Goal: Task Accomplishment & Management: Use online tool/utility

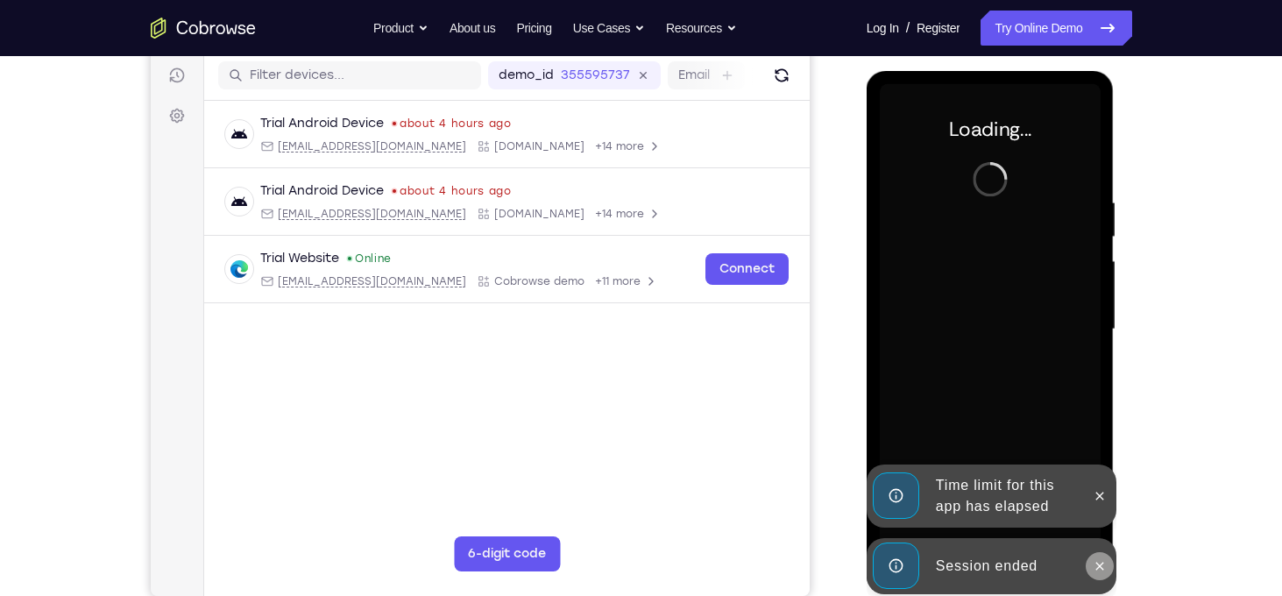
click at [1109, 572] on button at bounding box center [1099, 566] width 28 height 28
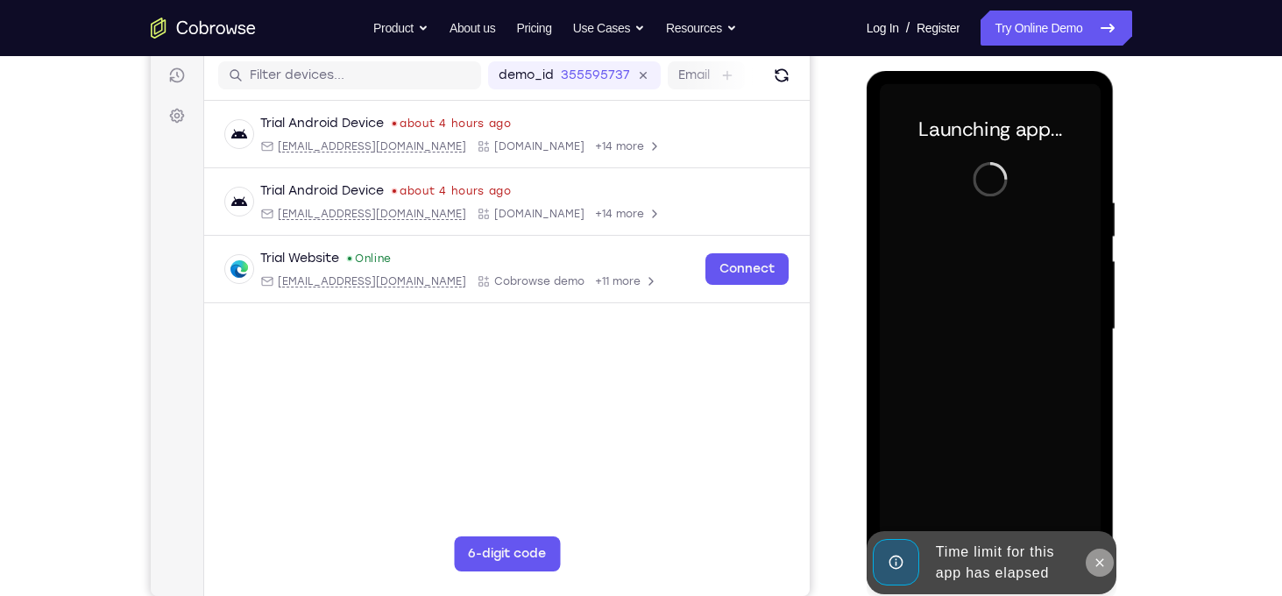
click at [1100, 564] on icon at bounding box center [1099, 562] width 14 height 14
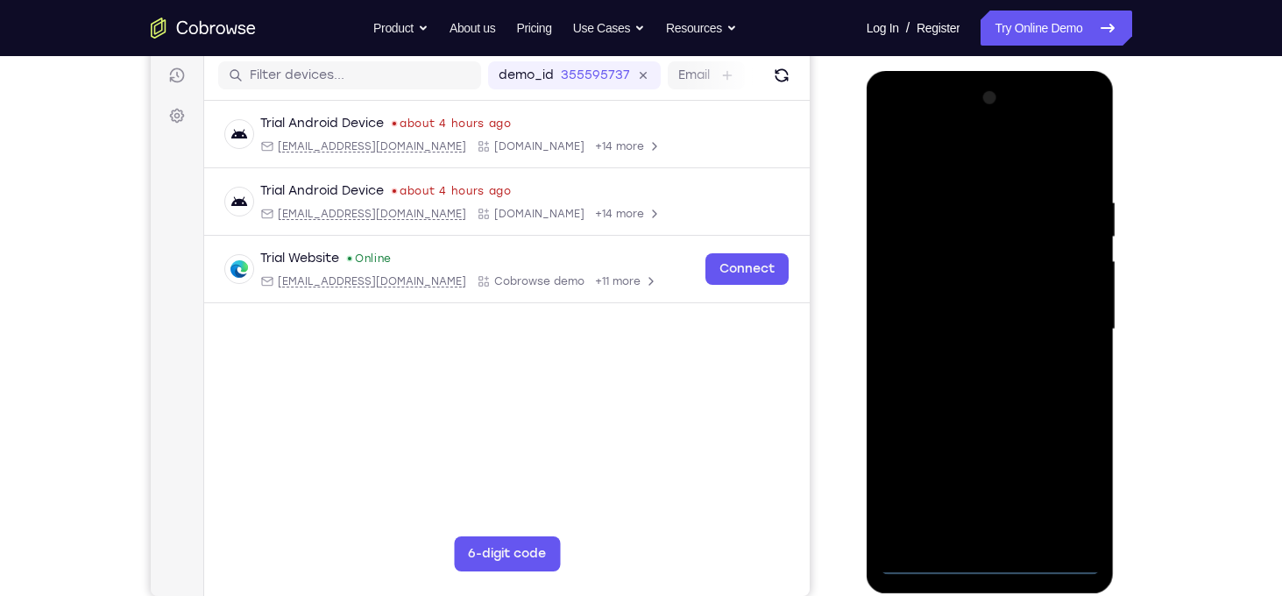
click at [992, 558] on div at bounding box center [989, 329] width 221 height 491
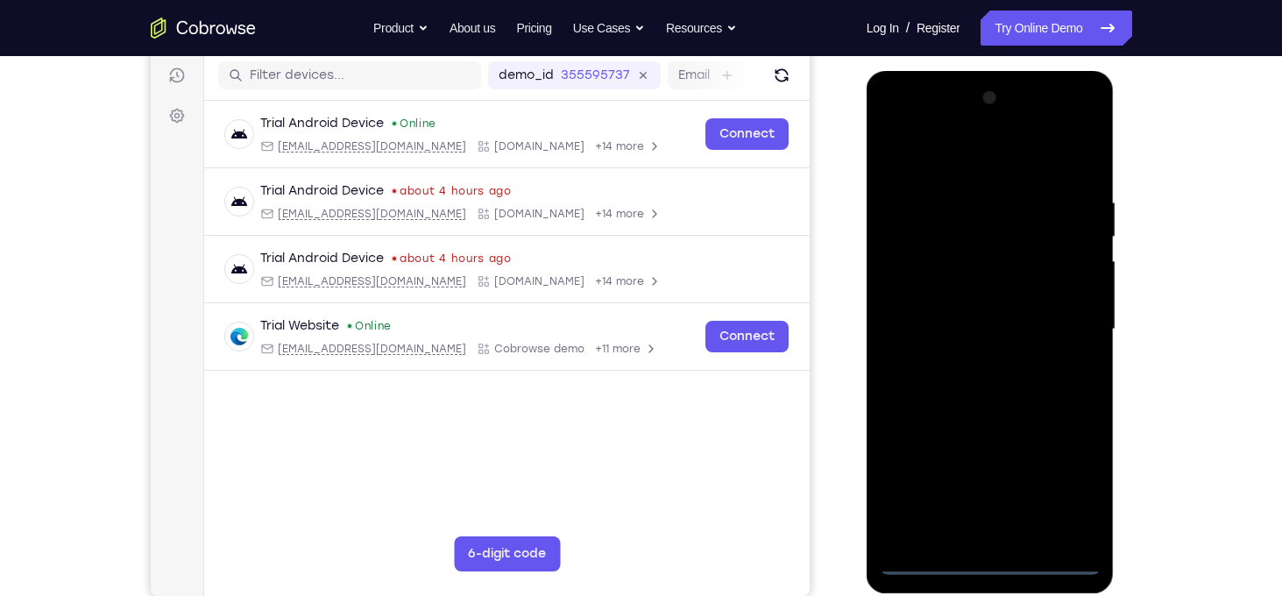
click at [1070, 481] on div at bounding box center [989, 329] width 221 height 491
click at [964, 157] on div at bounding box center [989, 329] width 221 height 491
click at [1058, 320] on div at bounding box center [989, 329] width 221 height 491
click at [967, 363] on div at bounding box center [989, 329] width 221 height 491
click at [961, 311] on div at bounding box center [989, 329] width 221 height 491
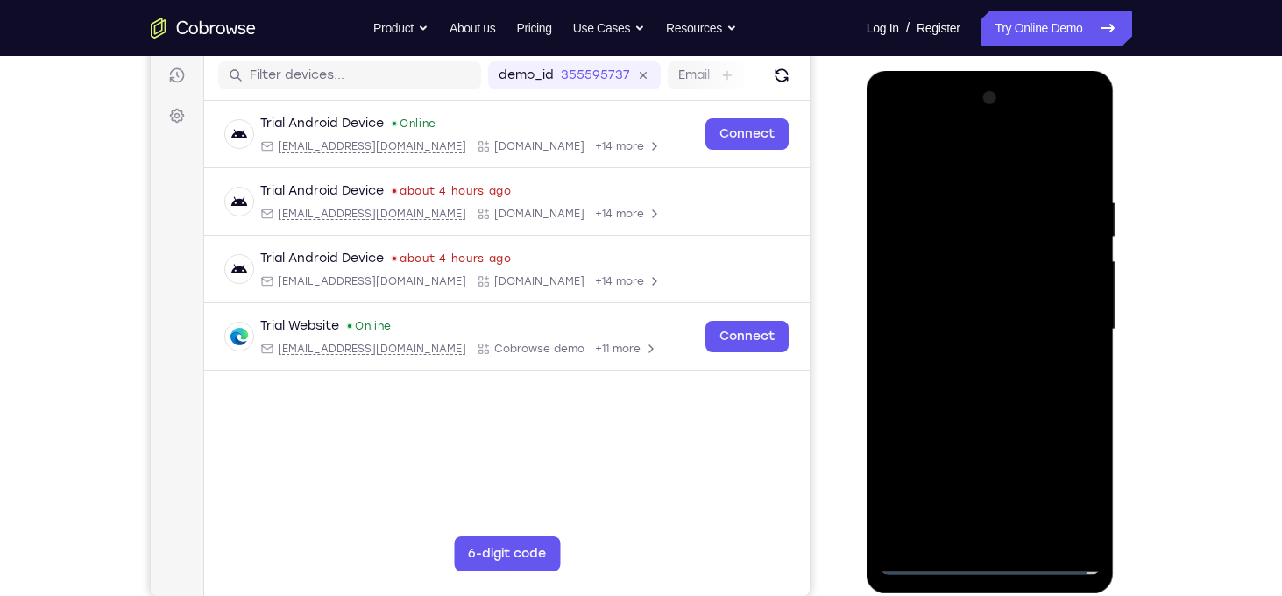
click at [967, 294] on div at bounding box center [989, 329] width 221 height 491
click at [964, 328] on div at bounding box center [989, 329] width 221 height 491
click at [960, 330] on div at bounding box center [989, 329] width 221 height 491
click at [961, 335] on div at bounding box center [989, 329] width 221 height 491
click at [973, 412] on div at bounding box center [989, 329] width 221 height 491
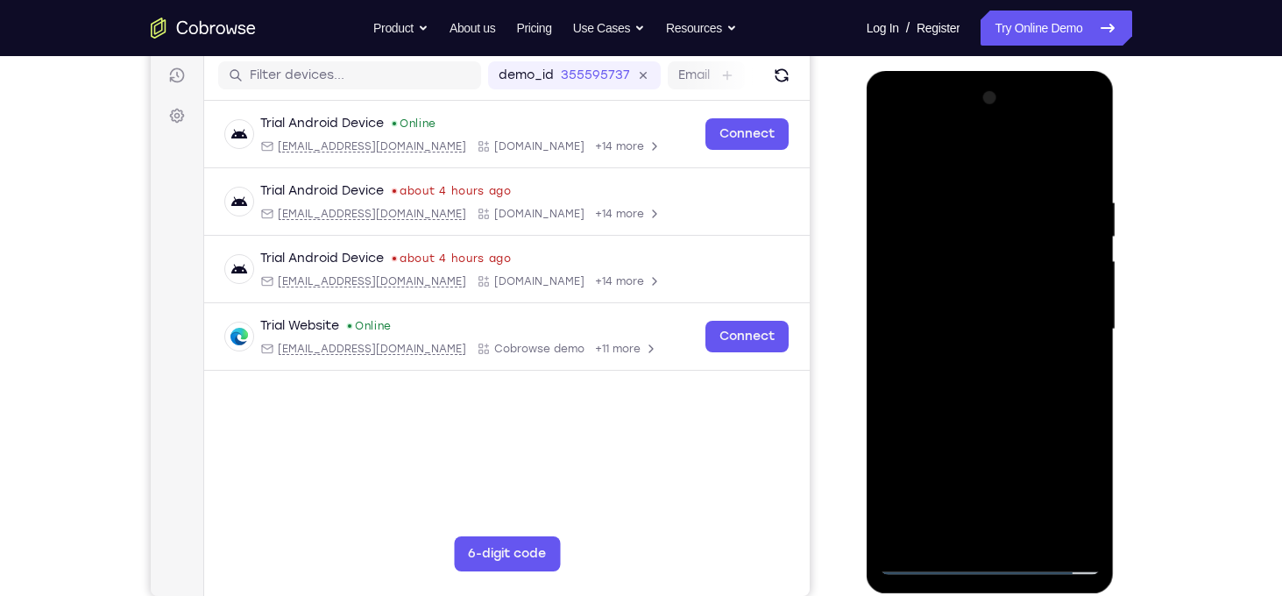
drag, startPoint x: 972, startPoint y: 161, endPoint x: 978, endPoint y: 59, distance: 102.7
click at [978, 71] on html "Online web based iOS Simulators and Android Emulators. Run iPhone, iPad, Mobile…" at bounding box center [991, 334] width 250 height 526
drag, startPoint x: 971, startPoint y: 165, endPoint x: 970, endPoint y: 94, distance: 71.0
click at [970, 94] on div at bounding box center [989, 329] width 221 height 491
drag, startPoint x: 993, startPoint y: 350, endPoint x: 995, endPoint y: 239, distance: 111.3
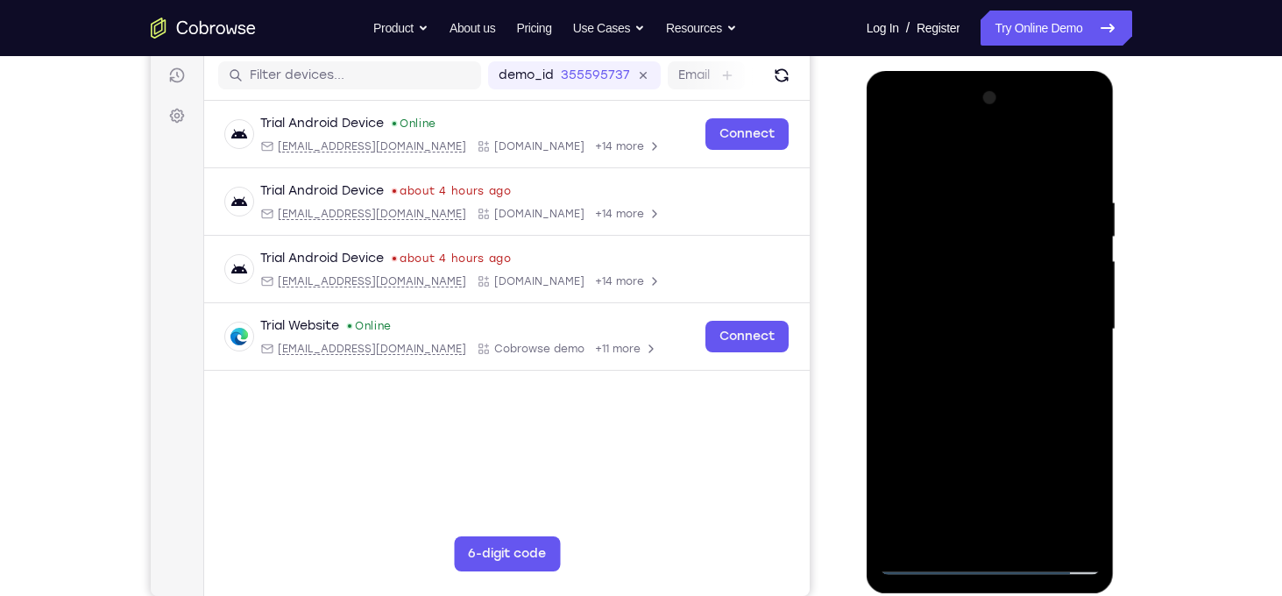
click at [995, 239] on div at bounding box center [989, 329] width 221 height 491
click at [1087, 150] on div at bounding box center [989, 329] width 221 height 491
click at [927, 559] on div at bounding box center [989, 329] width 221 height 491
drag, startPoint x: 975, startPoint y: 428, endPoint x: 966, endPoint y: 251, distance: 178.0
click at [966, 251] on div at bounding box center [989, 329] width 221 height 491
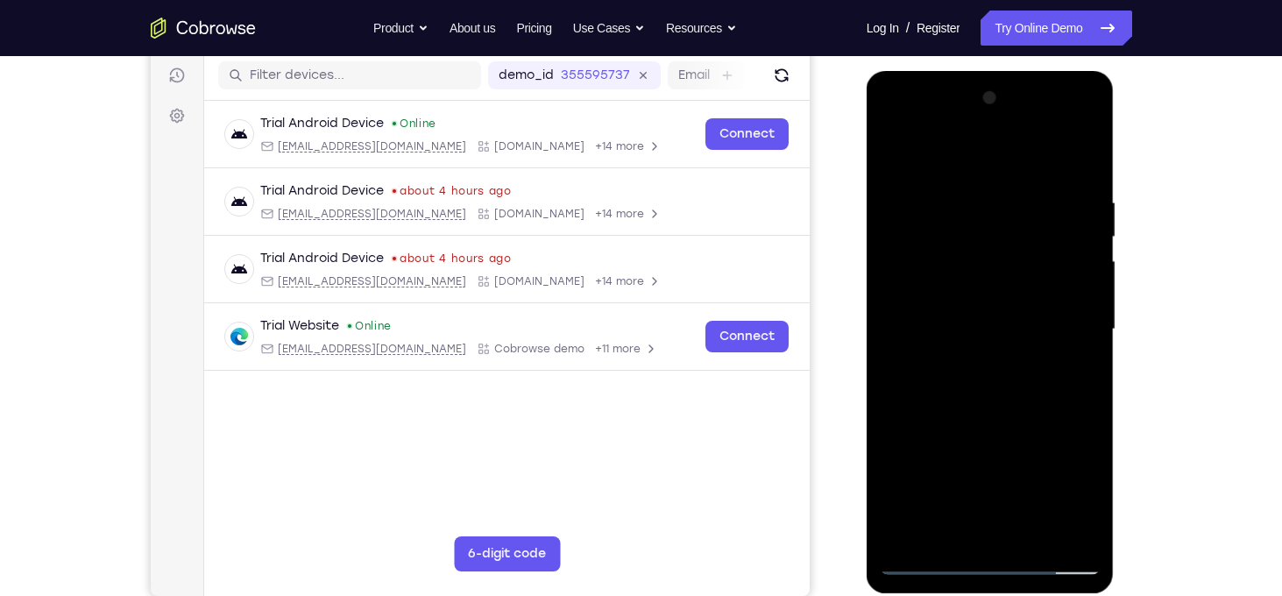
click at [910, 71] on div at bounding box center [990, 71] width 248 height 0
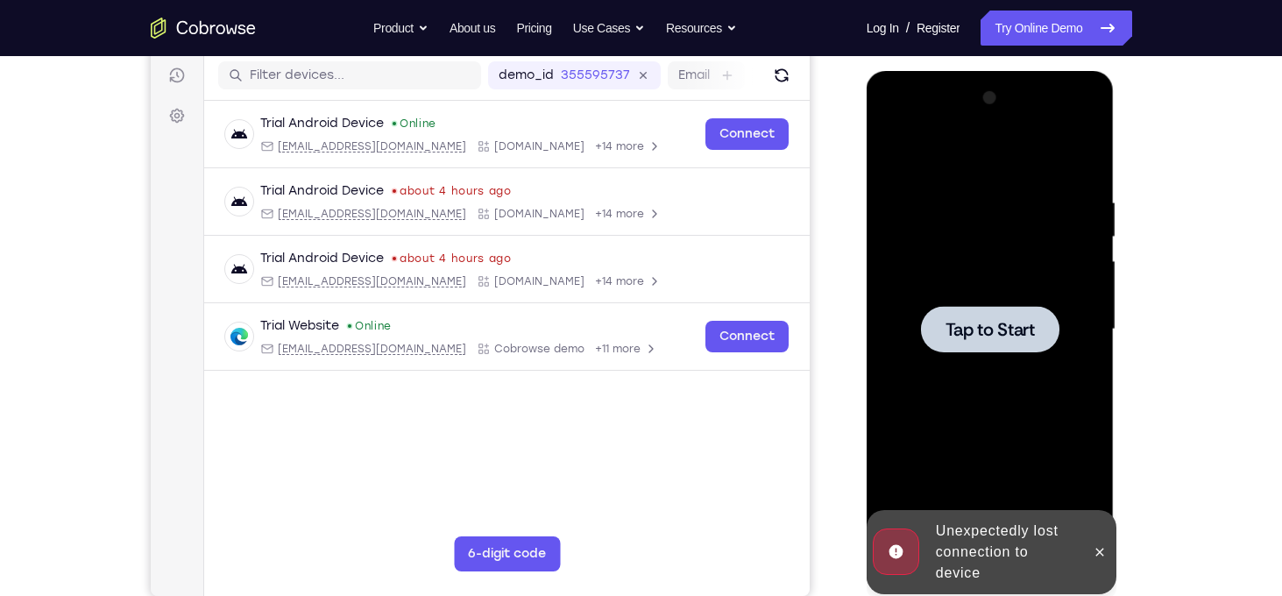
click at [922, 218] on div at bounding box center [989, 329] width 221 height 491
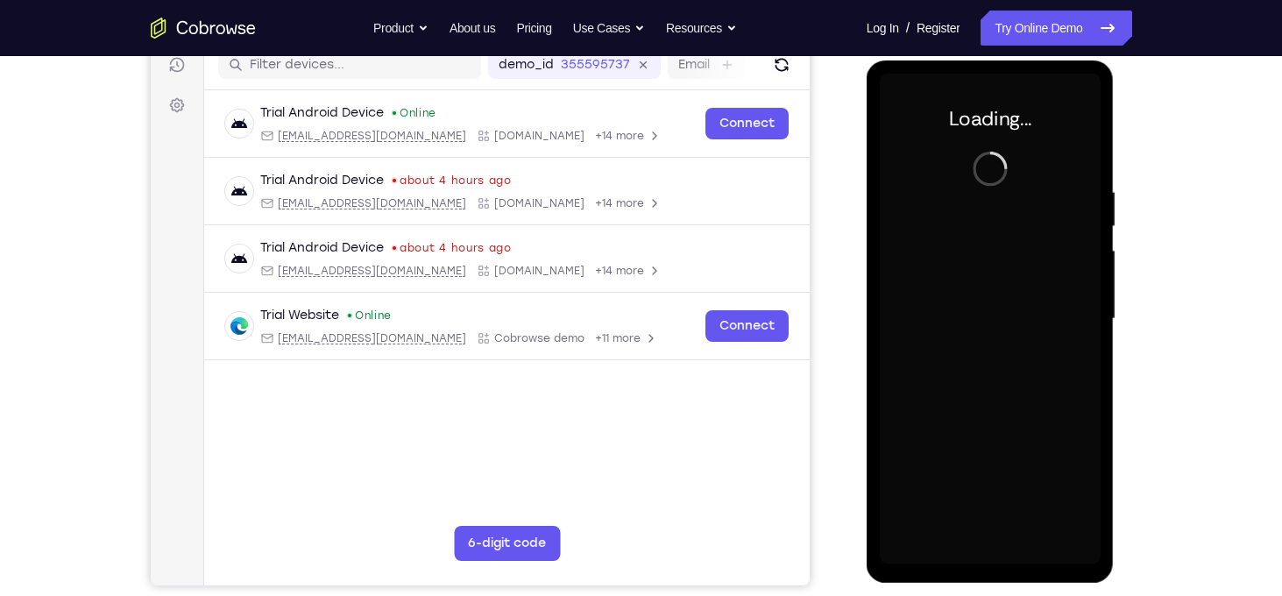
scroll to position [228, 0]
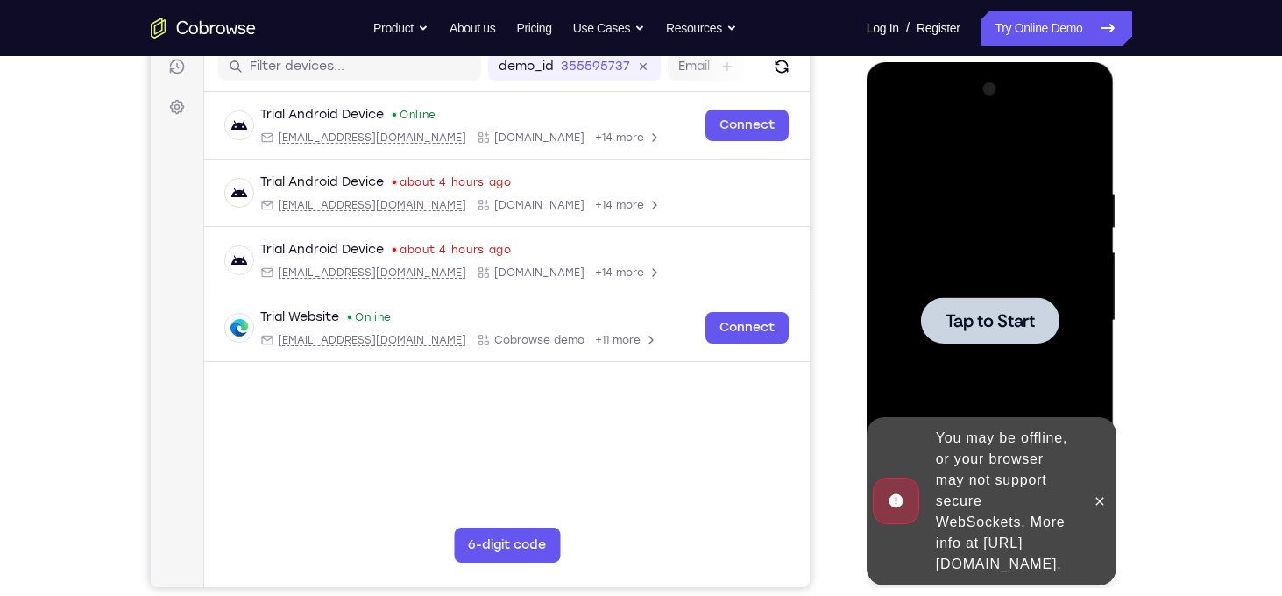
click at [1021, 312] on span "Tap to Start" at bounding box center [989, 321] width 89 height 18
click at [1098, 494] on icon at bounding box center [1099, 501] width 14 height 14
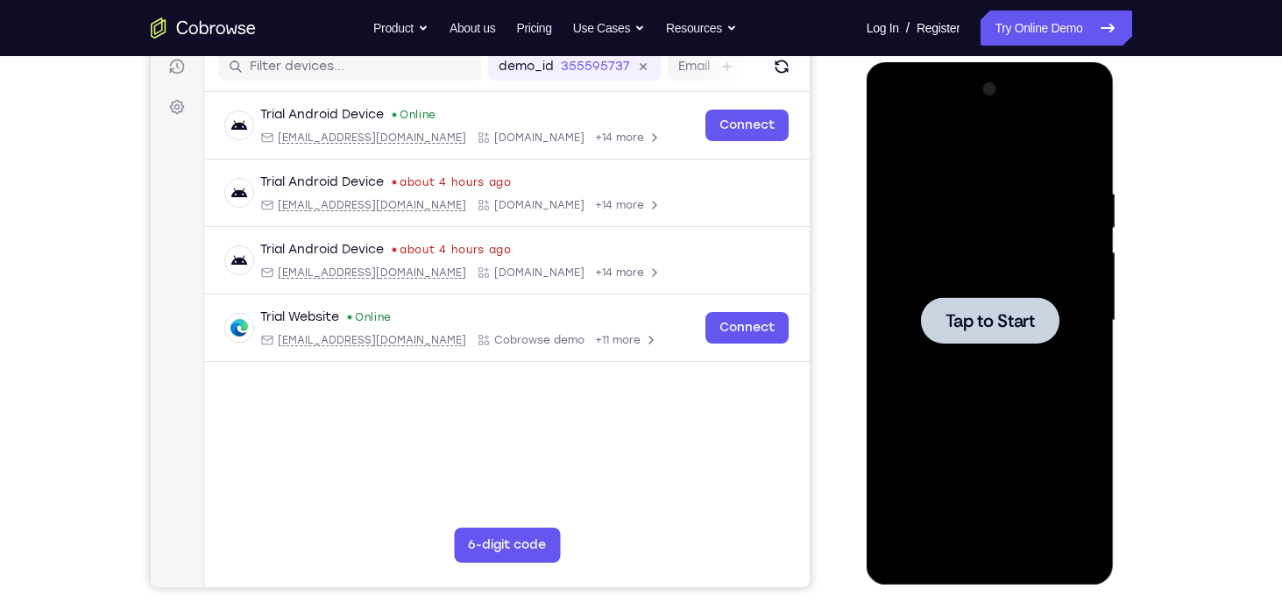
click at [957, 158] on div at bounding box center [989, 320] width 221 height 491
click at [979, 212] on div at bounding box center [989, 320] width 221 height 491
click at [982, 283] on div at bounding box center [989, 320] width 221 height 491
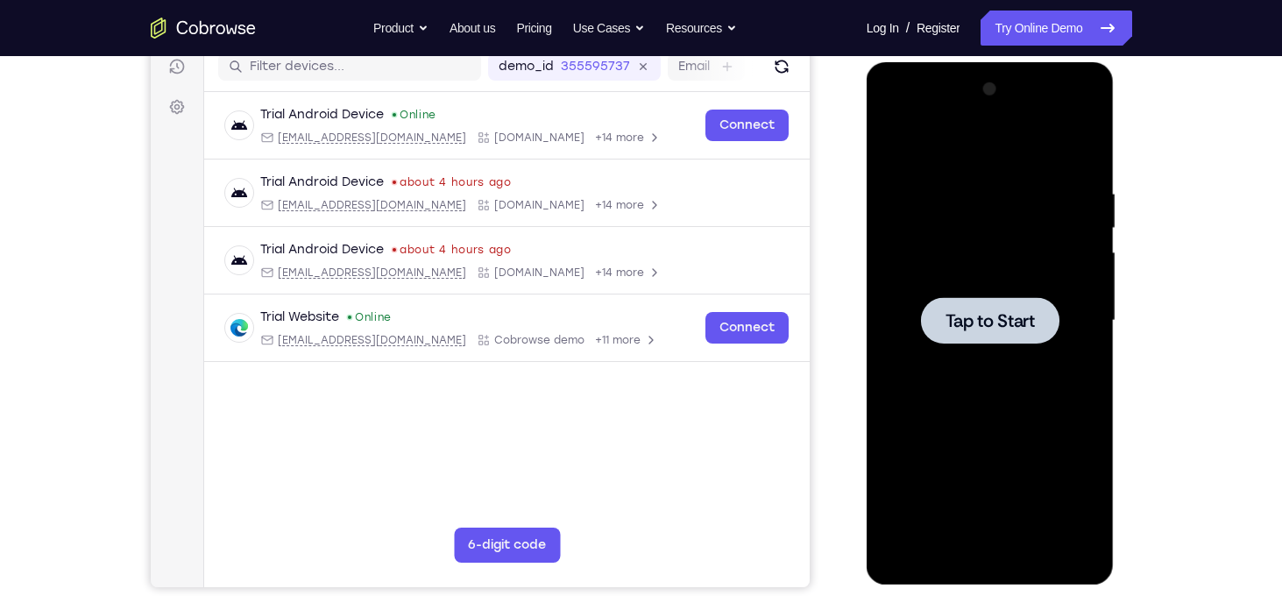
click at [1069, 251] on div at bounding box center [989, 320] width 221 height 491
click at [1056, 251] on div at bounding box center [989, 320] width 221 height 491
click at [1024, 265] on div at bounding box center [989, 320] width 221 height 491
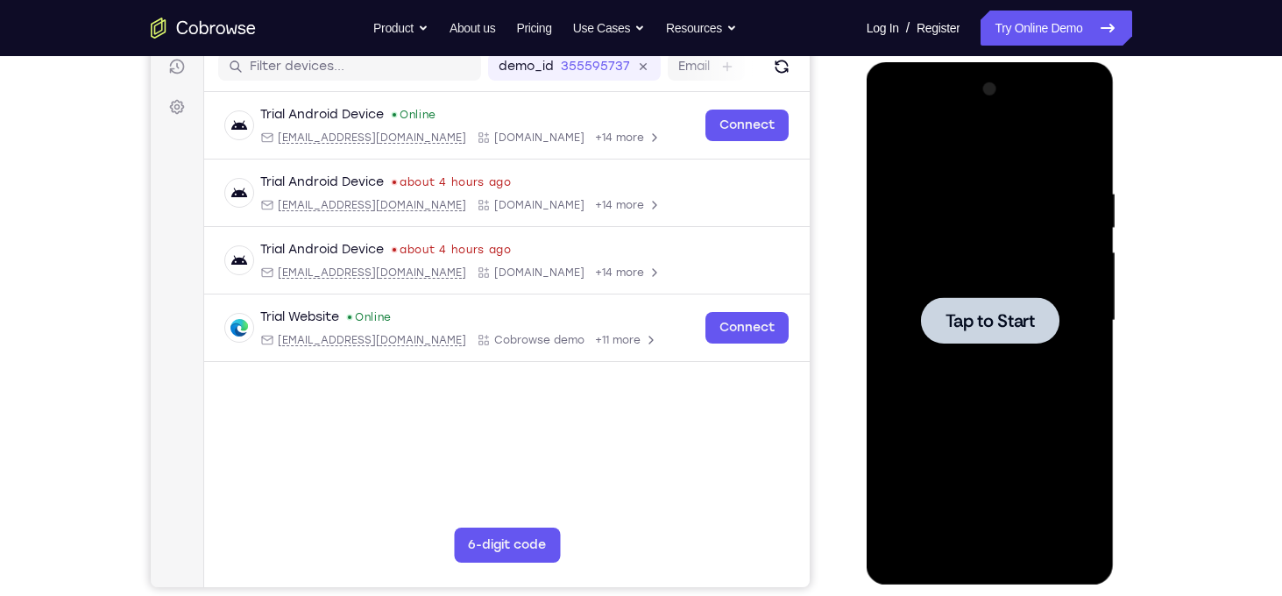
click at [1007, 289] on div at bounding box center [989, 320] width 221 height 491
click at [997, 300] on div at bounding box center [990, 320] width 138 height 46
click at [935, 305] on div at bounding box center [990, 320] width 138 height 46
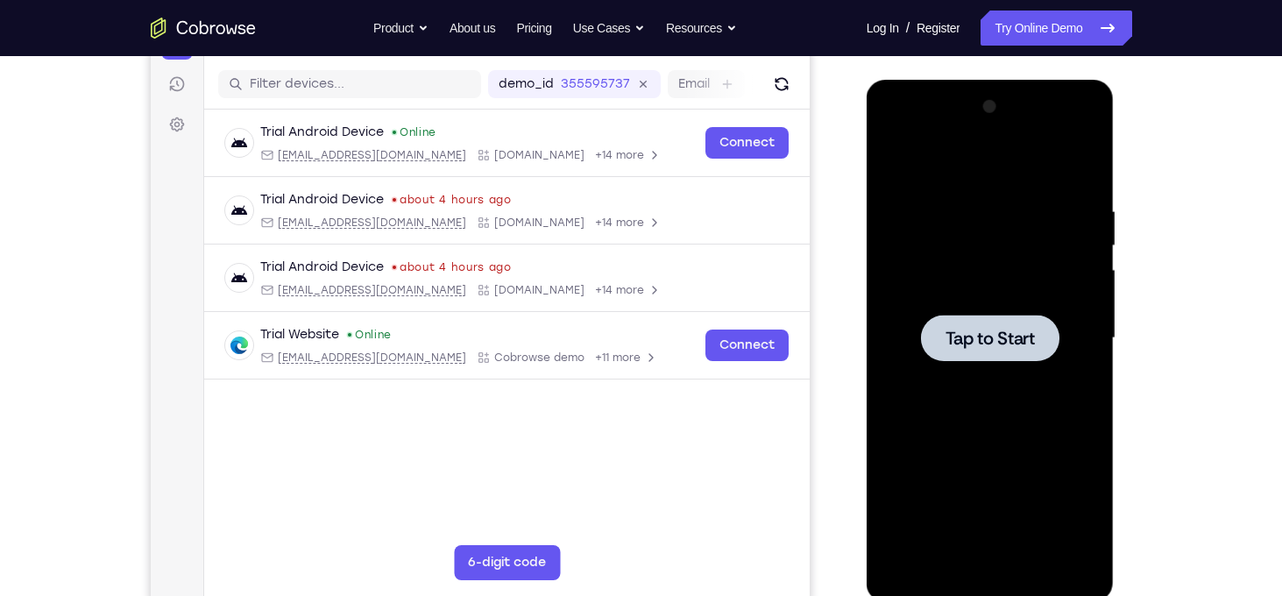
click at [935, 305] on div at bounding box center [989, 338] width 221 height 491
click at [1045, 381] on div at bounding box center [989, 338] width 221 height 491
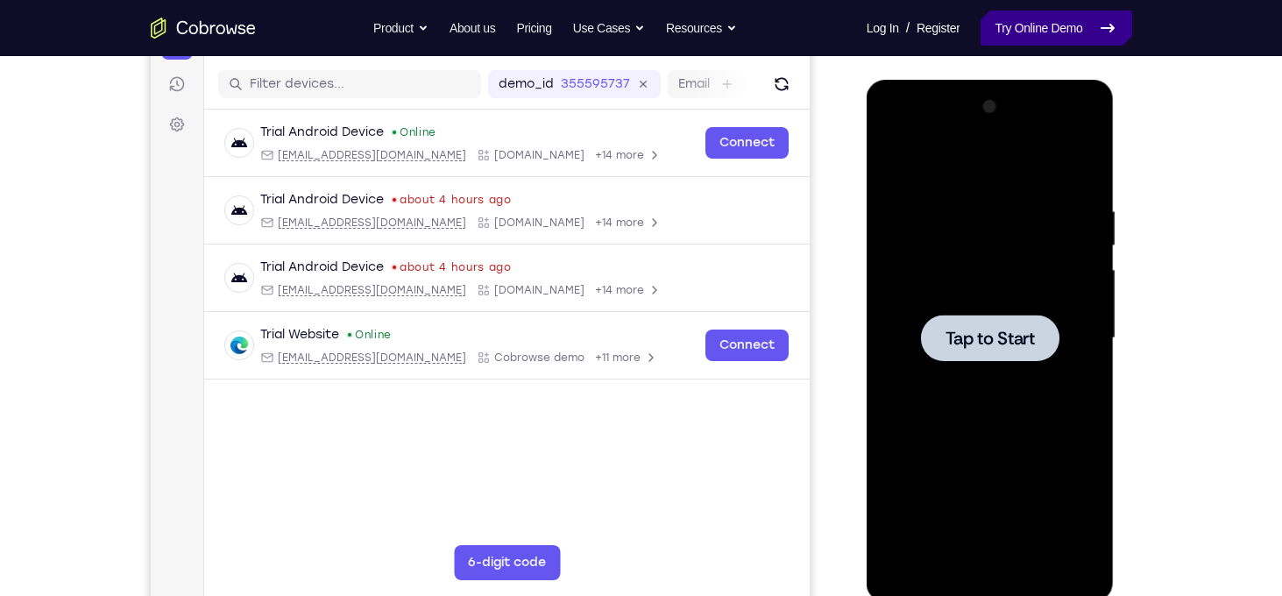
click at [1040, 27] on link "Try Online Demo" at bounding box center [1055, 28] width 151 height 35
click at [1042, 320] on div at bounding box center [990, 337] width 138 height 46
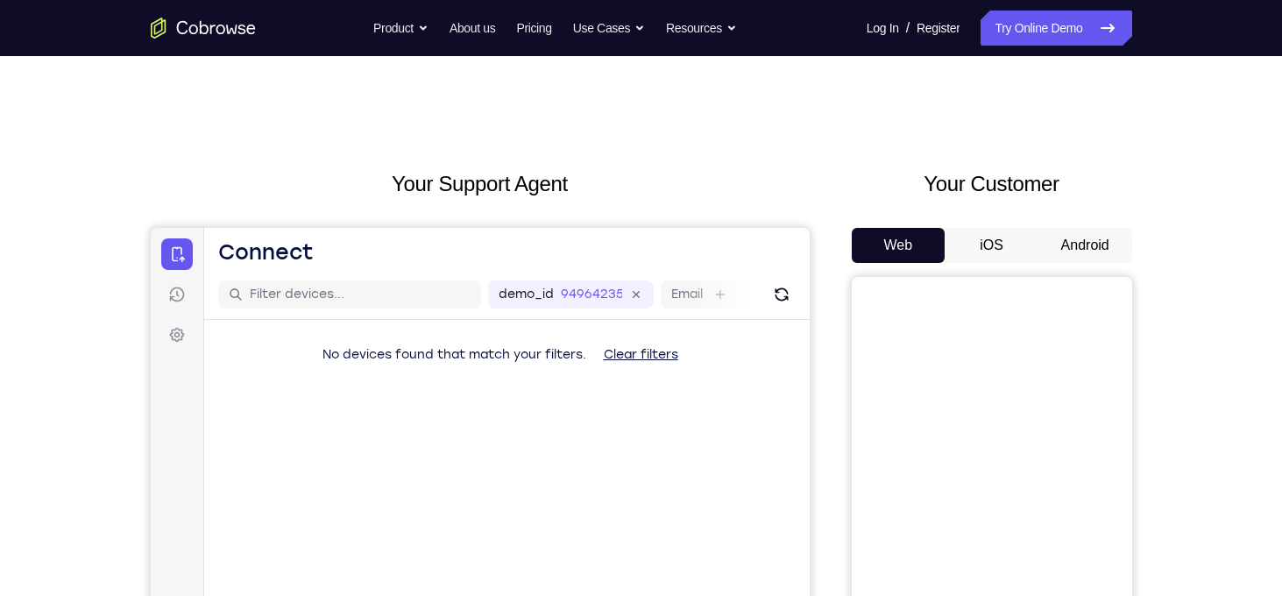
click at [1105, 234] on button "Android" at bounding box center [1085, 245] width 94 height 35
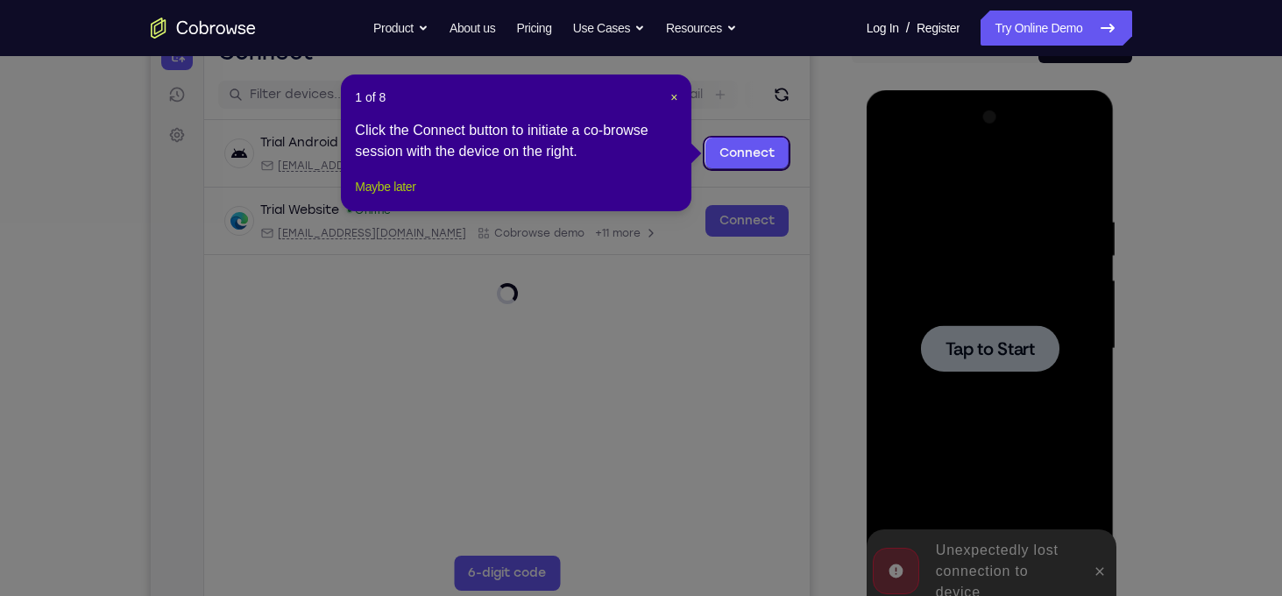
click at [399, 197] on button "Maybe later" at bounding box center [385, 186] width 60 height 21
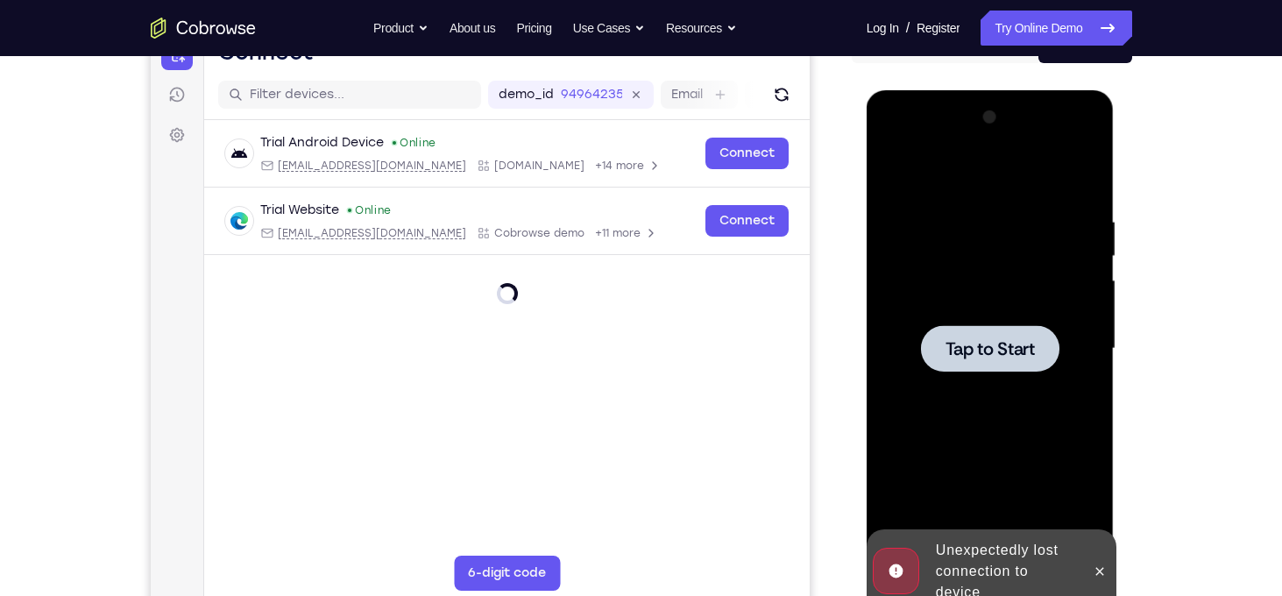
click at [1008, 248] on div at bounding box center [989, 348] width 221 height 491
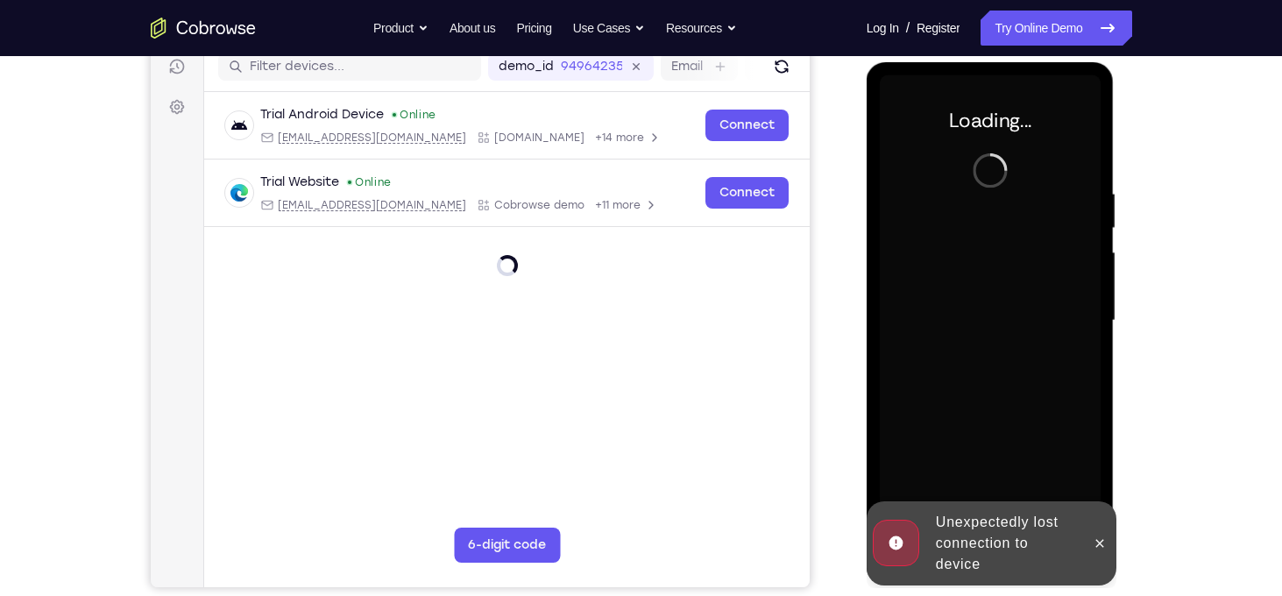
scroll to position [228, 0]
click at [1101, 543] on icon at bounding box center [1099, 543] width 14 height 14
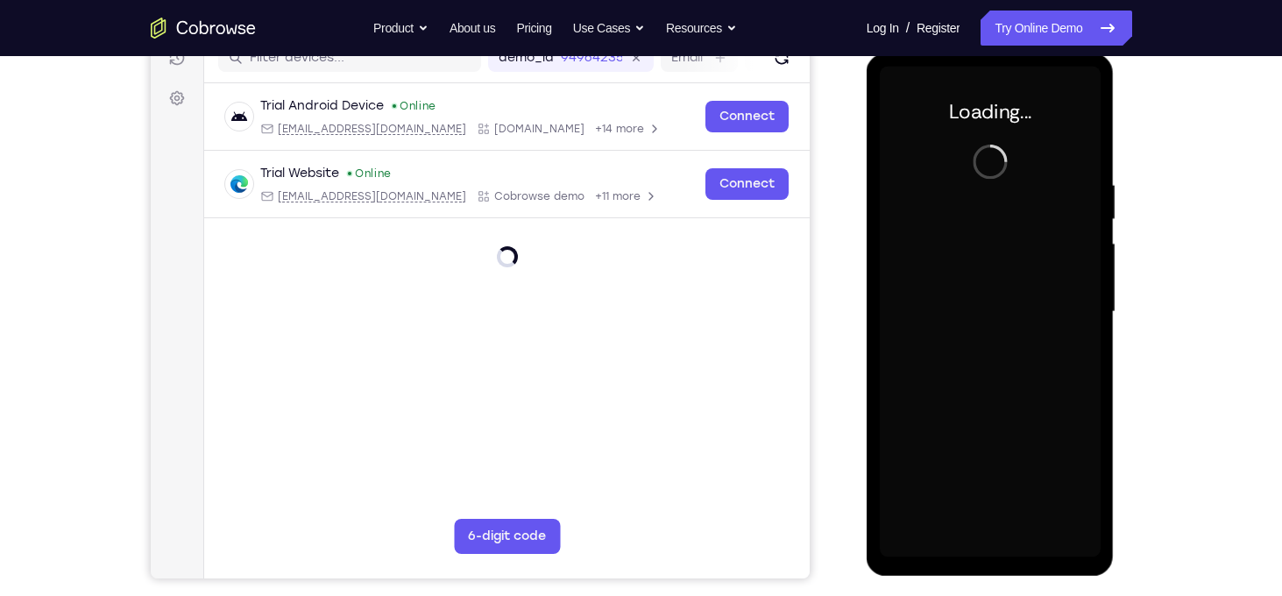
scroll to position [235, 0]
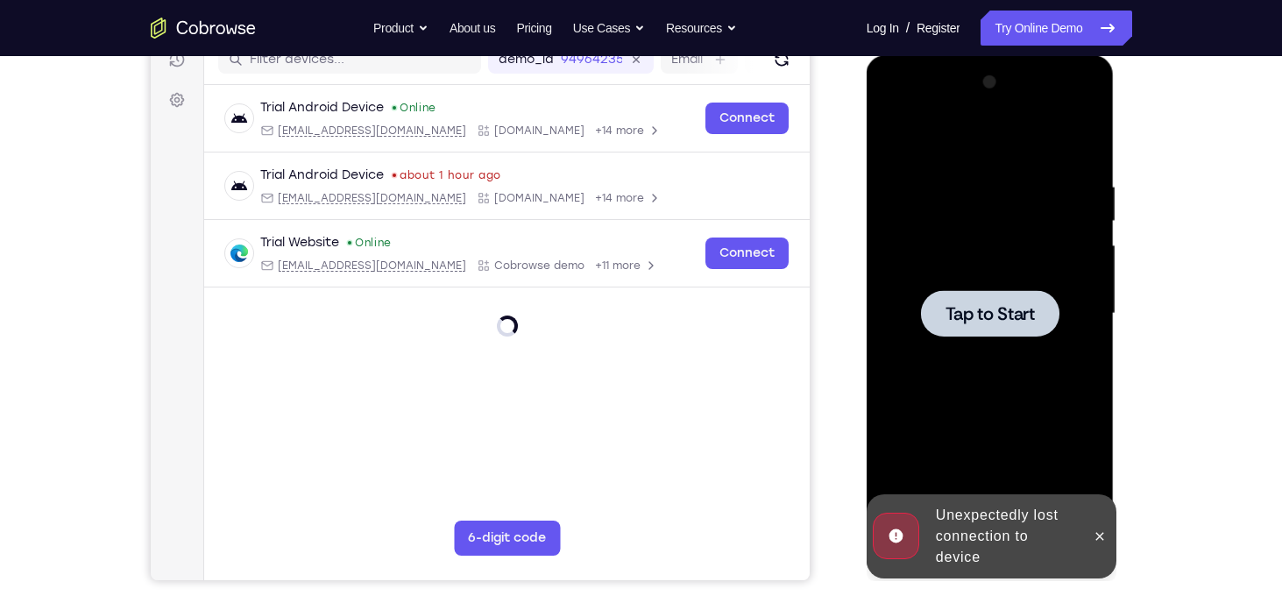
click at [906, 150] on div at bounding box center [989, 313] width 221 height 491
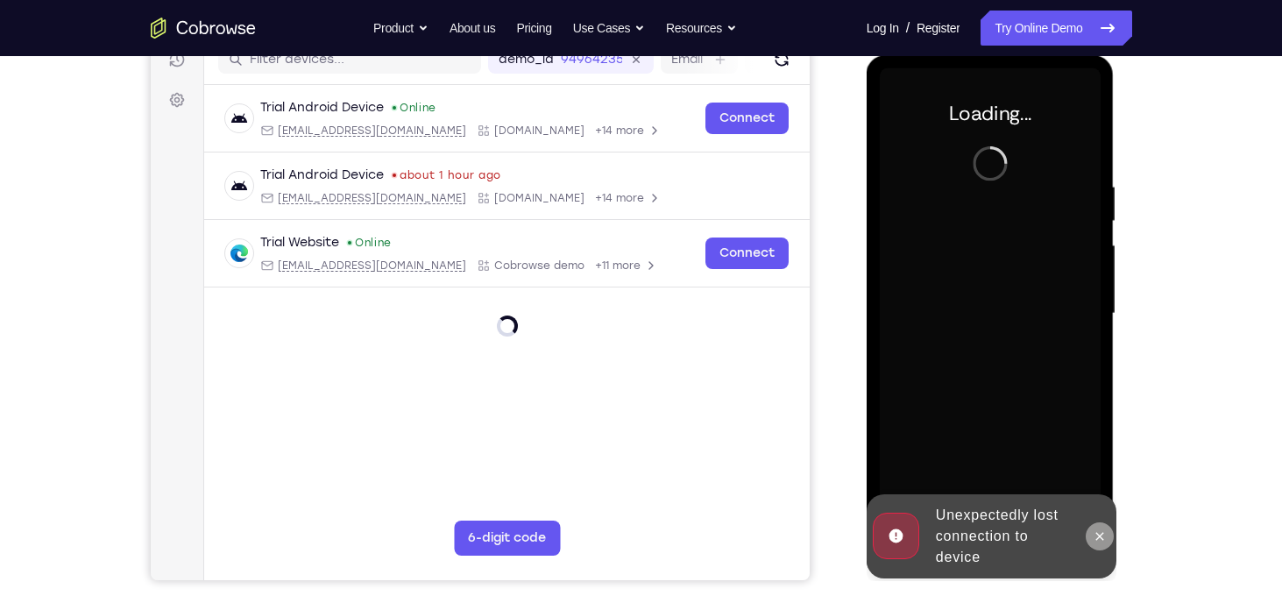
click at [1098, 540] on icon at bounding box center [1099, 536] width 14 height 14
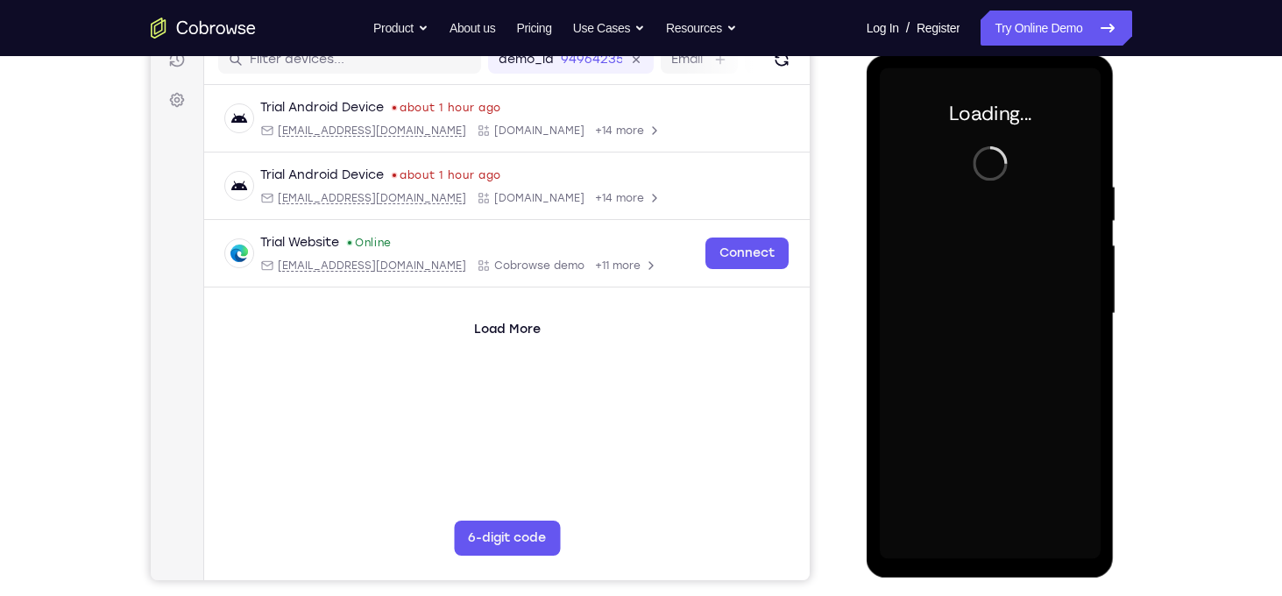
scroll to position [245, 0]
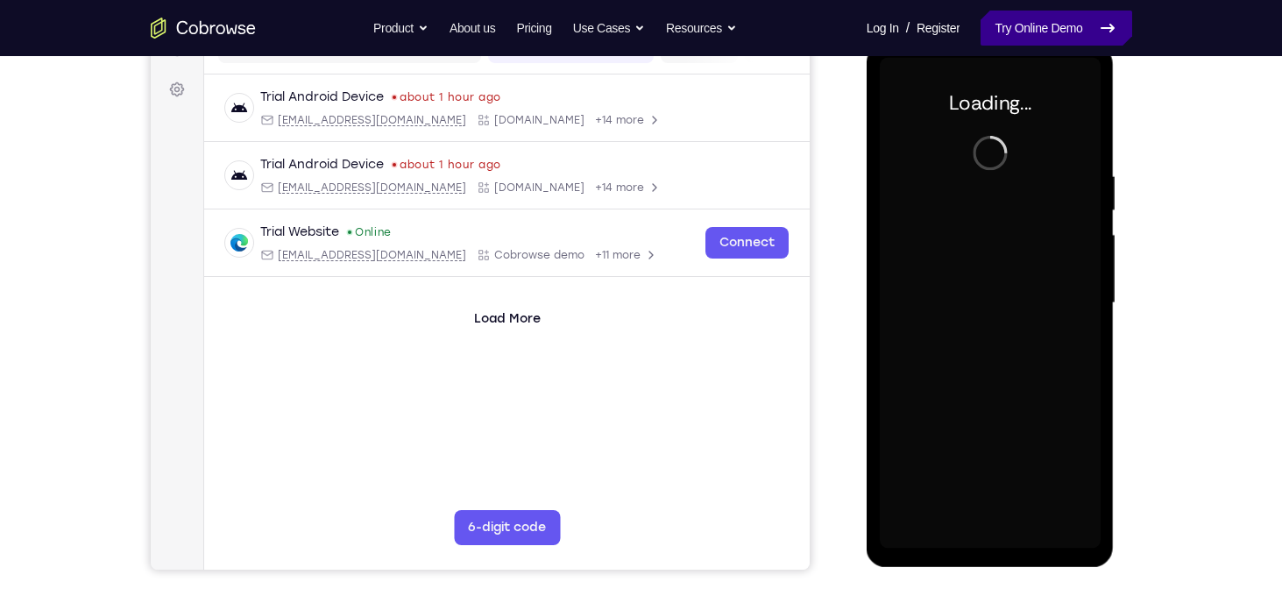
click at [1014, 18] on link "Try Online Demo" at bounding box center [1055, 28] width 151 height 35
